Goal: Navigation & Orientation: Understand site structure

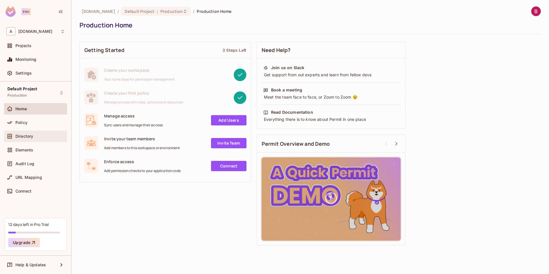
click at [43, 135] on div "Directory" at bounding box center [39, 136] width 49 height 5
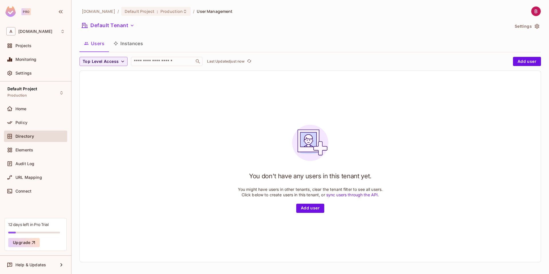
click at [123, 45] on button "Instances" at bounding box center [128, 43] width 39 height 14
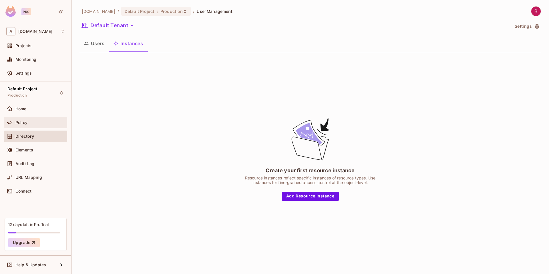
click at [39, 125] on div "Policy" at bounding box center [39, 122] width 49 height 5
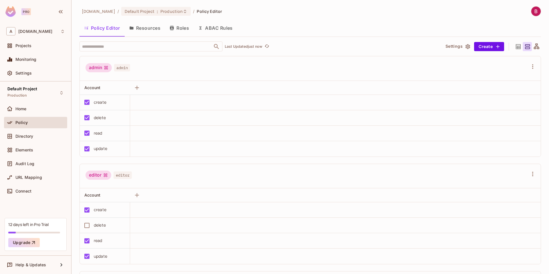
click at [149, 29] on button "Resources" at bounding box center [145, 28] width 40 height 14
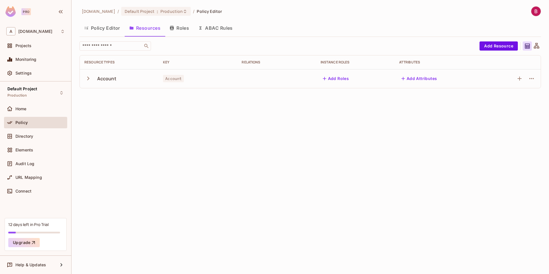
click at [88, 79] on icon "button" at bounding box center [88, 79] width 8 height 8
click at [88, 79] on icon "button" at bounding box center [88, 78] width 4 height 2
click at [184, 29] on button "Roles" at bounding box center [179, 28] width 29 height 14
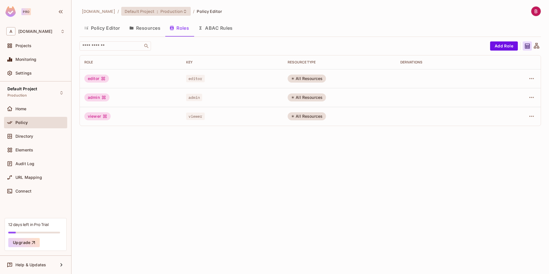
click at [162, 11] on span "Production" at bounding box center [171, 11] width 22 height 5
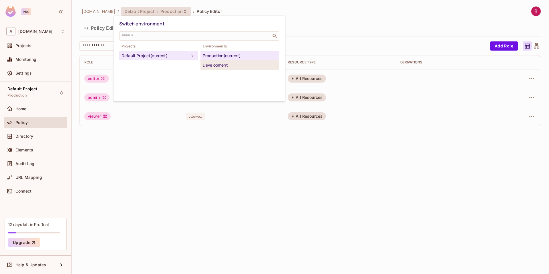
click at [205, 63] on div "Development" at bounding box center [240, 65] width 74 height 7
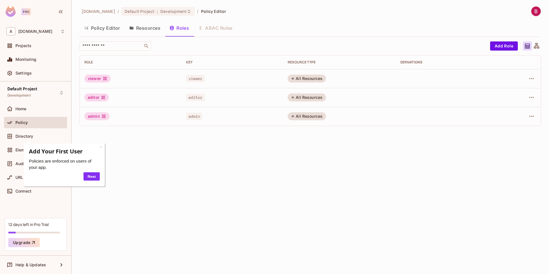
click at [187, 151] on div "[DOMAIN_NAME] / Default Project : Development / Policy Editor Policy Editor Res…" at bounding box center [309, 137] width 477 height 274
click at [99, 146] on div "×" at bounding box center [100, 147] width 2 height 6
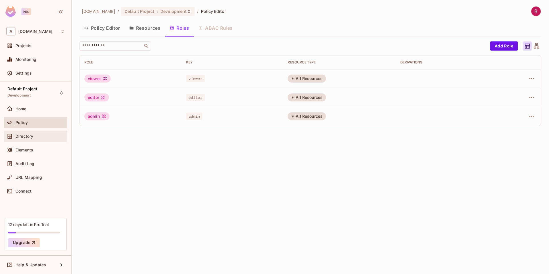
click at [53, 136] on div "Directory" at bounding box center [39, 136] width 49 height 5
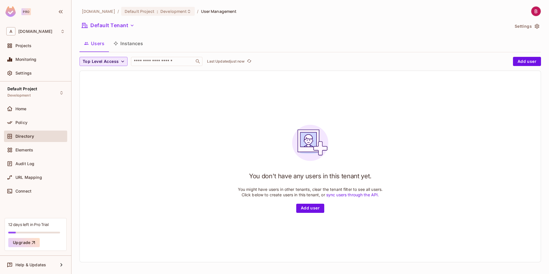
click at [112, 61] on span "Top Level Access" at bounding box center [101, 61] width 36 height 7
click at [218, 99] on div at bounding box center [274, 137] width 549 height 274
click at [133, 47] on button "Instances" at bounding box center [128, 43] width 39 height 14
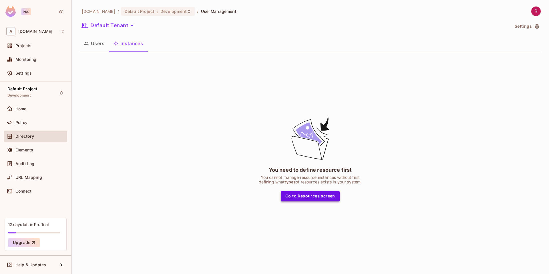
click at [317, 199] on button "Go to Resources screen" at bounding box center [310, 196] width 59 height 10
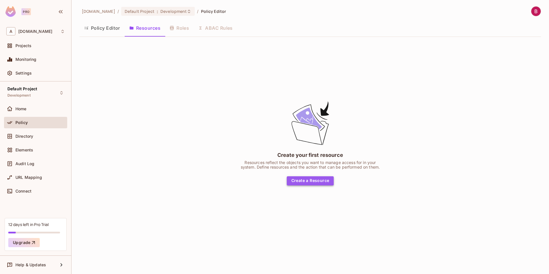
click at [316, 178] on button "Create a Resource" at bounding box center [310, 180] width 47 height 9
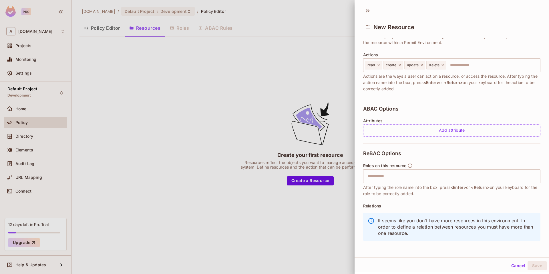
scroll to position [62, 0]
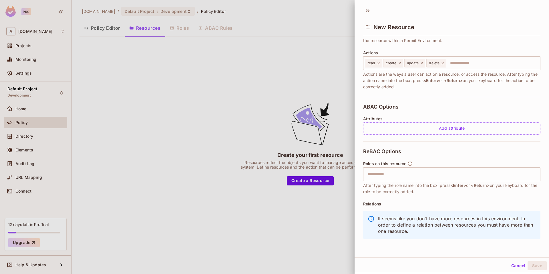
click at [291, 116] on div at bounding box center [274, 137] width 549 height 274
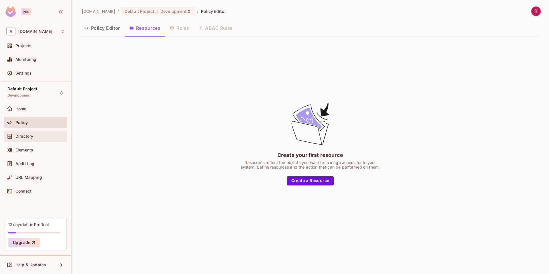
click at [57, 136] on div "Directory" at bounding box center [39, 136] width 49 height 5
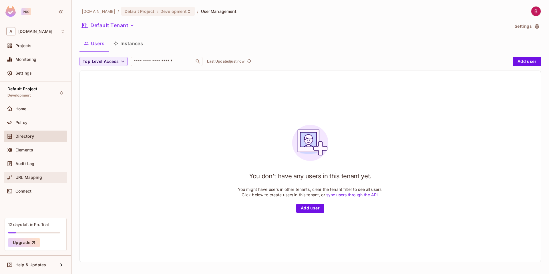
click at [41, 178] on span "URL Mapping" at bounding box center [28, 177] width 27 height 5
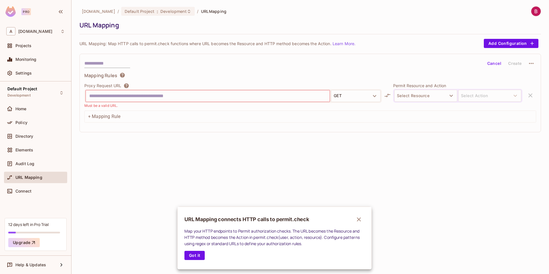
click at [38, 188] on div at bounding box center [274, 137] width 549 height 274
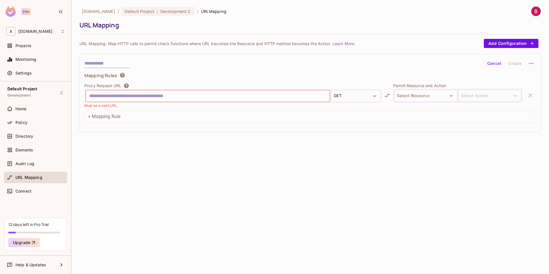
click at [38, 188] on div "Connect" at bounding box center [35, 191] width 59 height 7
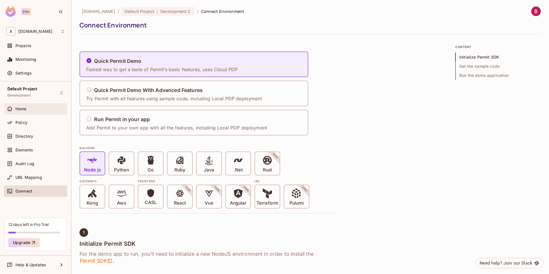
click at [13, 111] on div at bounding box center [10, 108] width 9 height 7
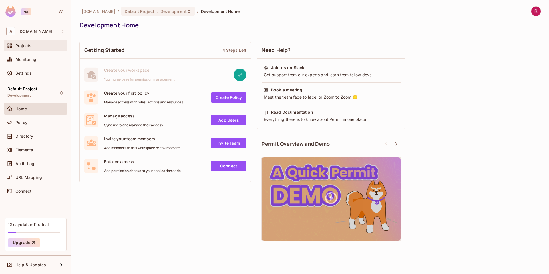
click at [42, 48] on div "Projects" at bounding box center [35, 45] width 59 height 7
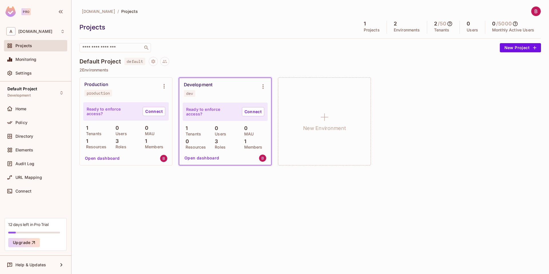
click at [109, 159] on button "Open dashboard" at bounding box center [102, 158] width 39 height 9
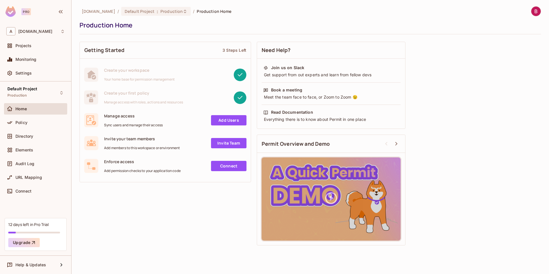
click at [219, 145] on link "Invite Team" at bounding box center [228, 143] width 35 height 10
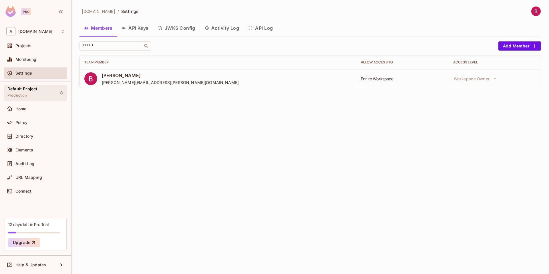
click at [32, 93] on div "Default Project Production" at bounding box center [22, 93] width 30 height 12
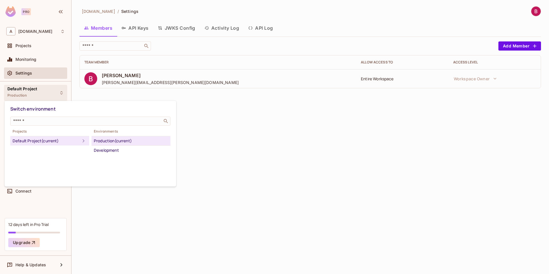
click at [221, 121] on div at bounding box center [274, 137] width 549 height 274
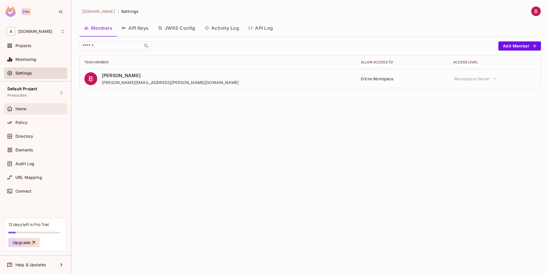
click at [41, 111] on div "Home" at bounding box center [35, 108] width 59 height 7
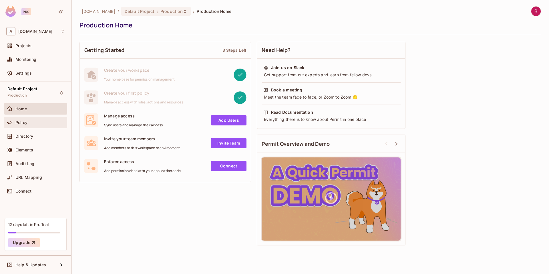
click at [33, 124] on div "Policy" at bounding box center [39, 122] width 49 height 5
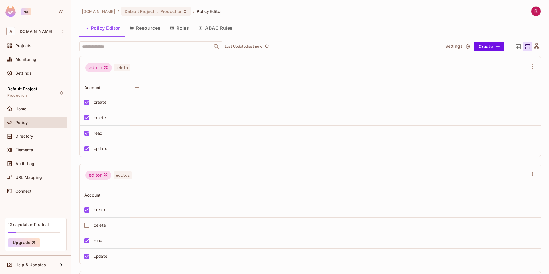
click at [147, 29] on button "Resources" at bounding box center [145, 28] width 40 height 14
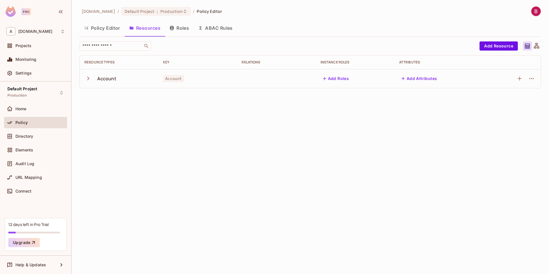
click at [182, 27] on button "Roles" at bounding box center [179, 28] width 29 height 14
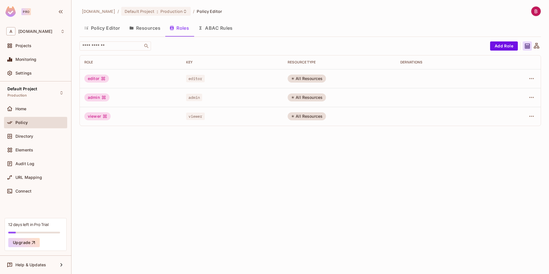
click at [104, 30] on button "Policy Editor" at bounding box center [101, 28] width 45 height 14
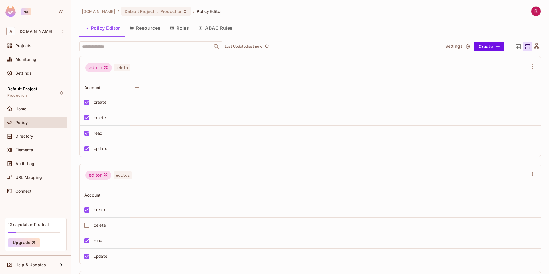
click at [143, 29] on button "Resources" at bounding box center [145, 28] width 40 height 14
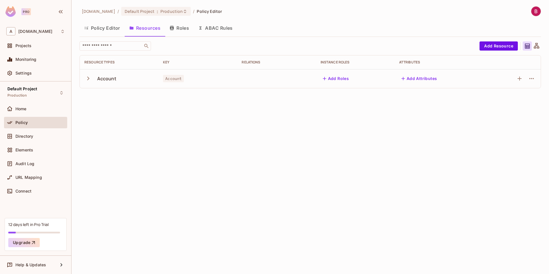
click at [87, 76] on icon "button" at bounding box center [88, 79] width 8 height 8
click at [160, 98] on div "[DOMAIN_NAME] / Default Project : Production / Policy Editor Policy Editor Reso…" at bounding box center [309, 137] width 477 height 274
click at [108, 30] on button "Policy Editor" at bounding box center [101, 28] width 45 height 14
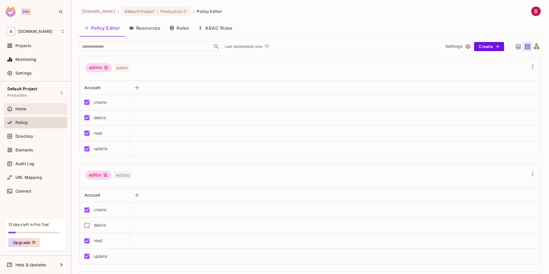
click at [41, 107] on div "Home" at bounding box center [39, 109] width 49 height 5
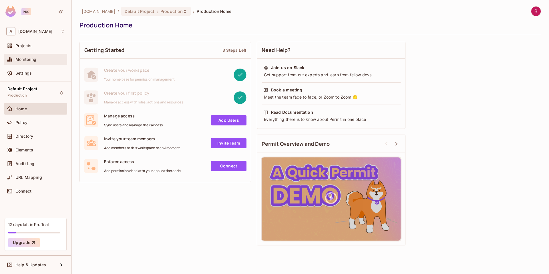
click at [41, 57] on div "Monitoring" at bounding box center [35, 59] width 59 height 7
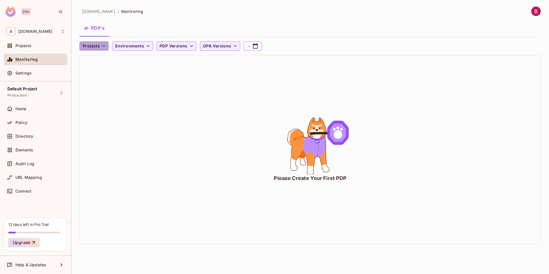
click at [96, 47] on span "Projects" at bounding box center [91, 46] width 17 height 7
click at [131, 47] on div at bounding box center [274, 137] width 549 height 274
click at [137, 48] on span "Environments" at bounding box center [129, 46] width 29 height 7
click at [174, 63] on div at bounding box center [274, 137] width 549 height 274
click at [90, 42] on button "Projects" at bounding box center [93, 45] width 29 height 9
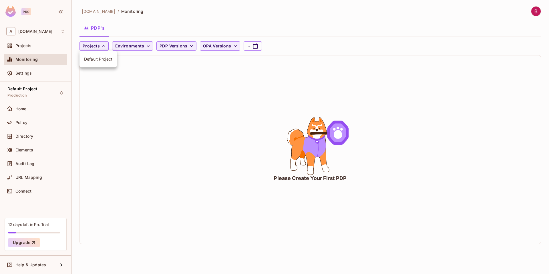
click at [95, 59] on span "Default Project" at bounding box center [98, 58] width 28 height 5
click at [151, 45] on span "Environments" at bounding box center [143, 46] width 29 height 7
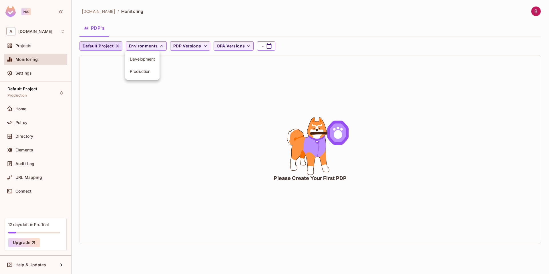
click at [136, 59] on span "Development" at bounding box center [142, 58] width 25 height 5
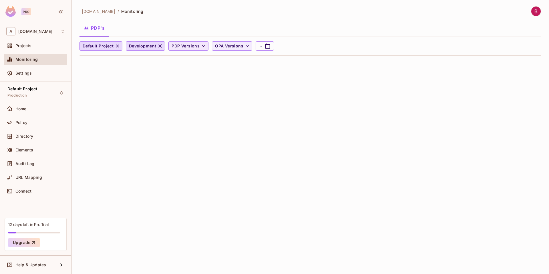
click at [188, 45] on span "PDP Versions" at bounding box center [185, 46] width 28 height 7
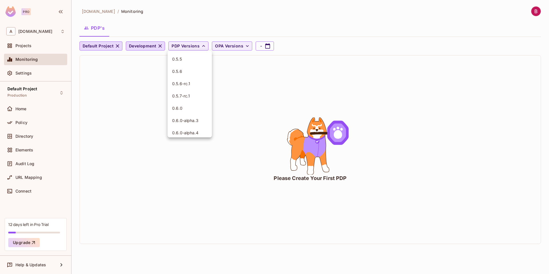
click at [259, 76] on div at bounding box center [274, 137] width 549 height 274
